Goal: Navigation & Orientation: Find specific page/section

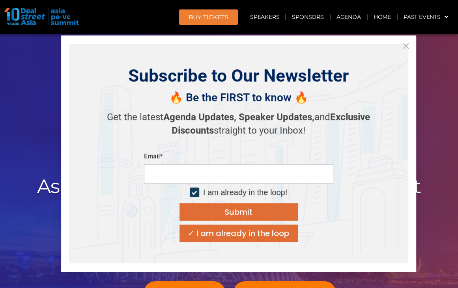
click at [404, 45] on icon "Close" at bounding box center [405, 45] width 7 height 7
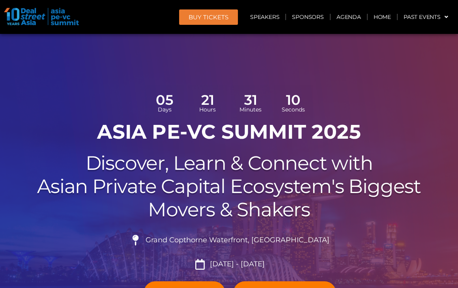
click at [64, 21] on img at bounding box center [41, 16] width 75 height 17
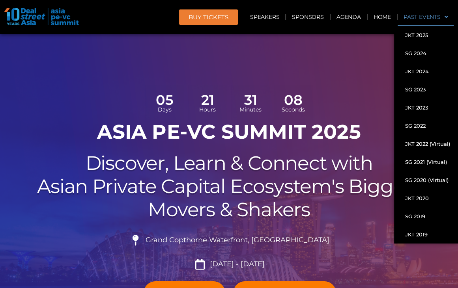
click at [423, 15] on link "Past Events" at bounding box center [426, 17] width 56 height 18
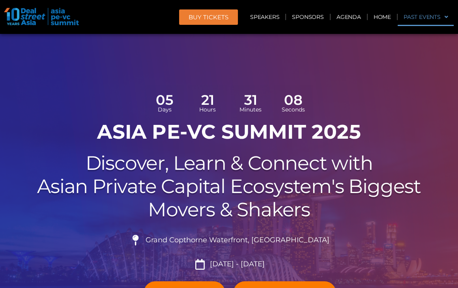
click at [423, 15] on link "Past Events" at bounding box center [426, 17] width 56 height 18
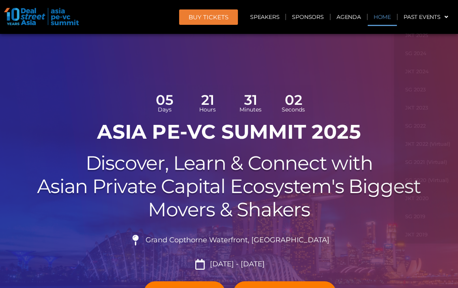
click at [378, 17] on link "Home" at bounding box center [382, 17] width 29 height 18
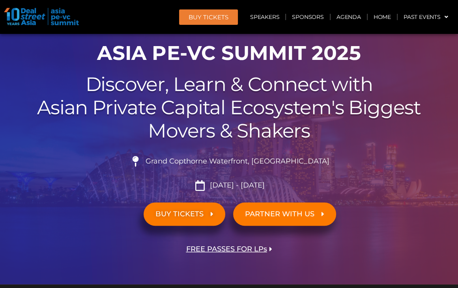
scroll to position [39, 0]
